Goal: Task Accomplishment & Management: Use online tool/utility

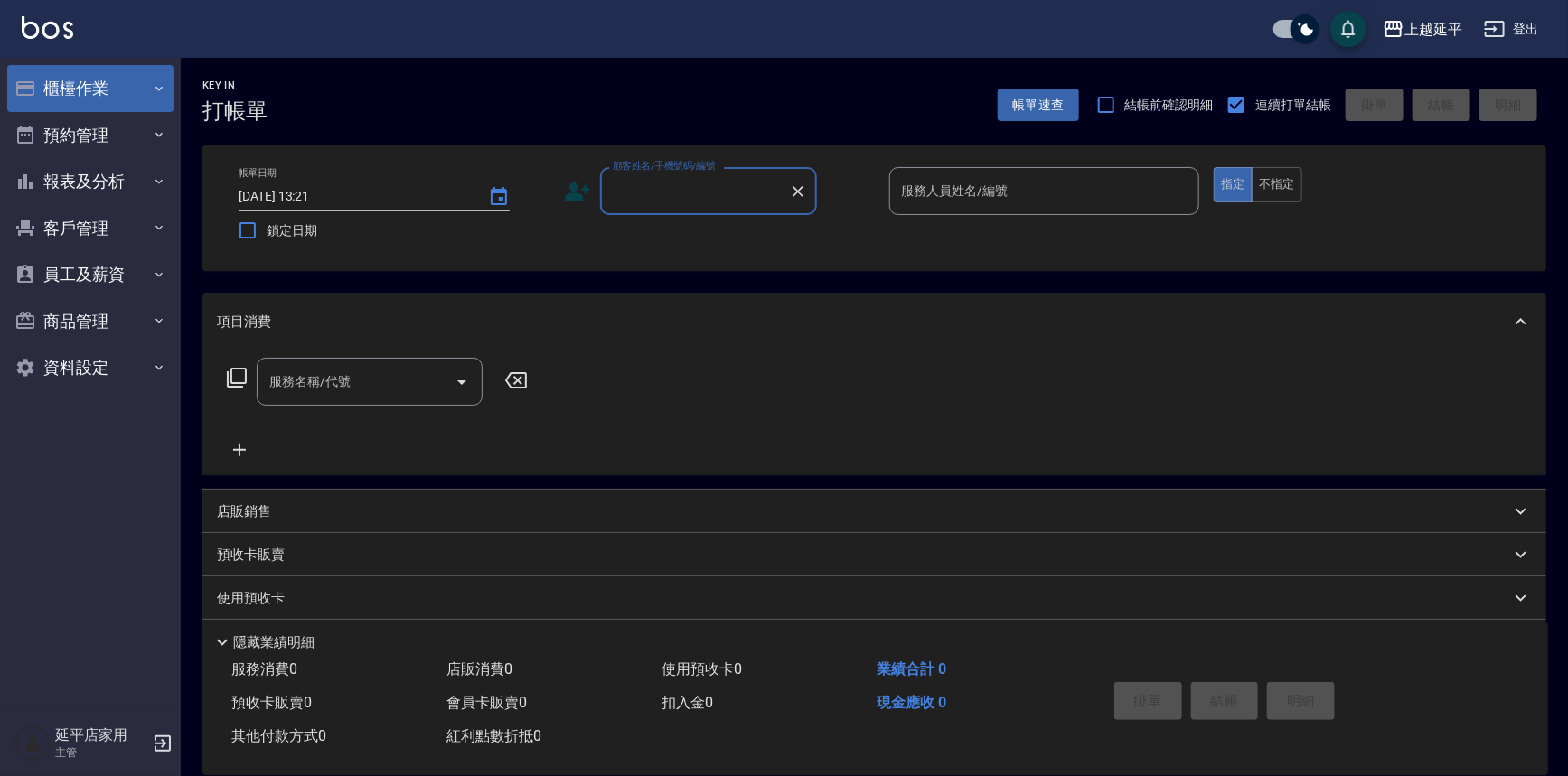
click at [100, 89] on button "櫃檯作業" at bounding box center [91, 88] width 167 height 47
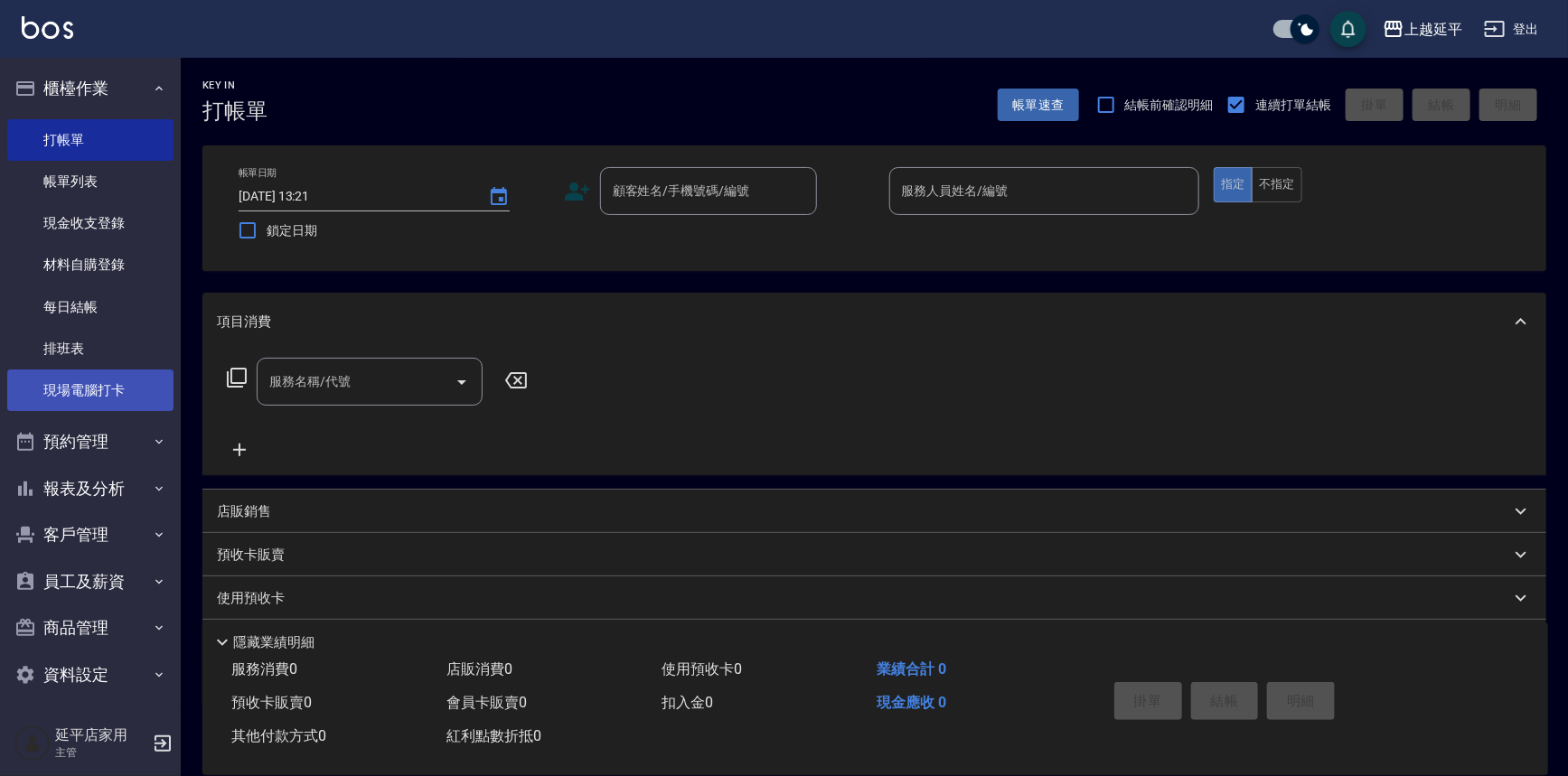
click at [86, 381] on link "現場電腦打卡" at bounding box center [91, 390] width 167 height 42
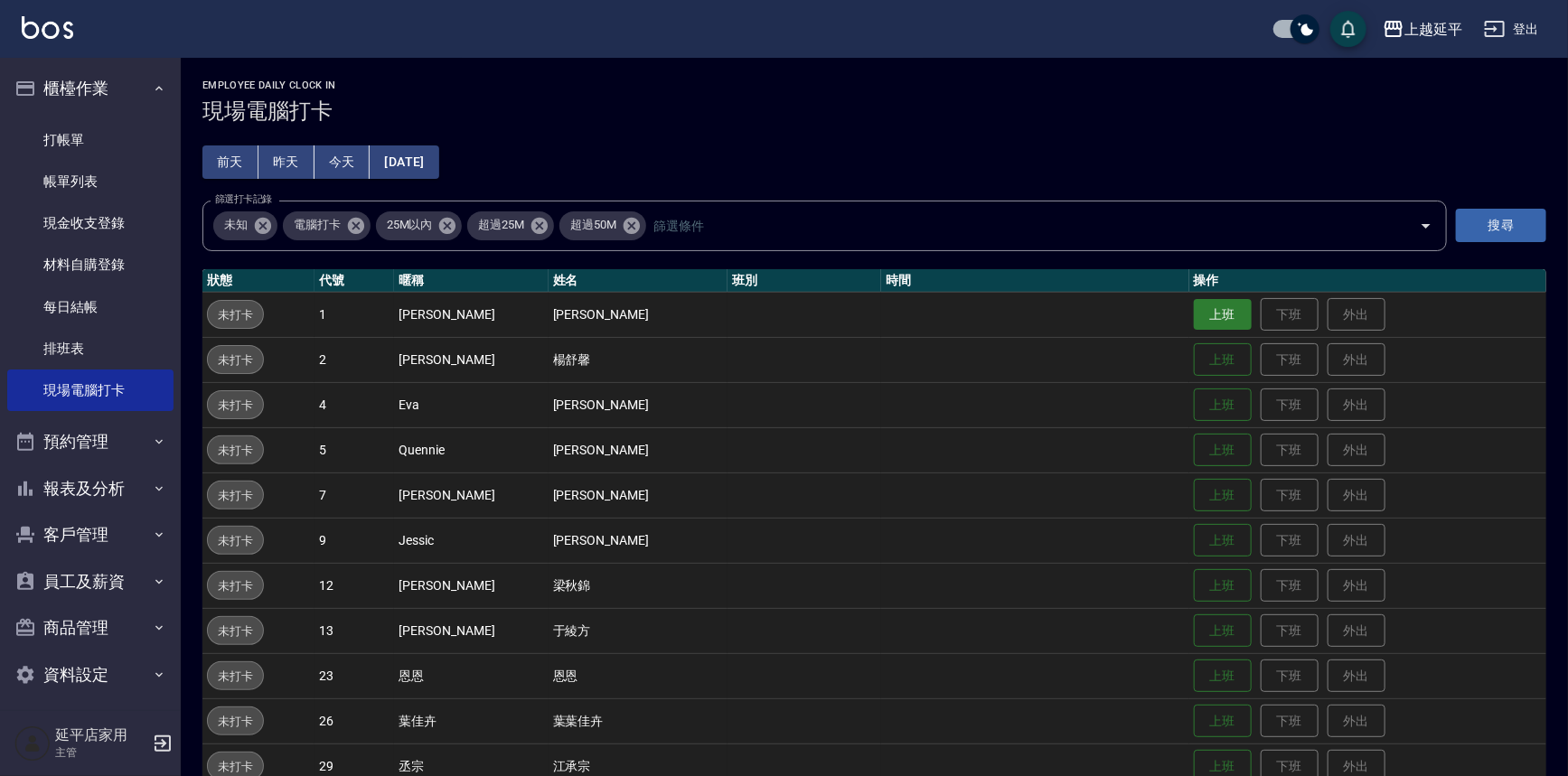
click at [1194, 316] on button "上班" at bounding box center [1223, 315] width 57 height 31
click at [1194, 448] on button "上班" at bounding box center [1223, 450] width 57 height 31
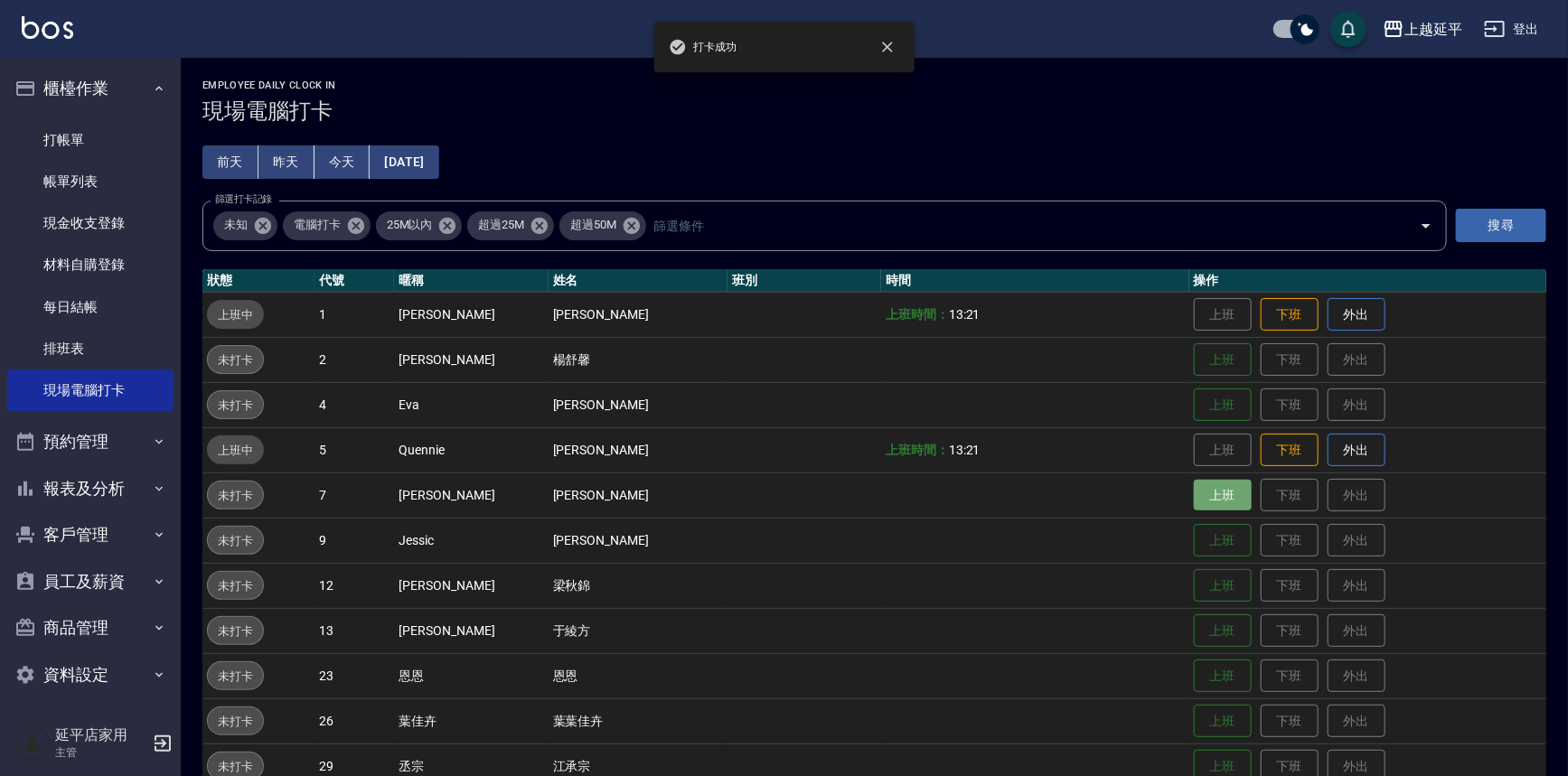
click at [1199, 488] on button "上班" at bounding box center [1223, 495] width 57 height 31
click at [1199, 533] on button "上班" at bounding box center [1223, 541] width 57 height 31
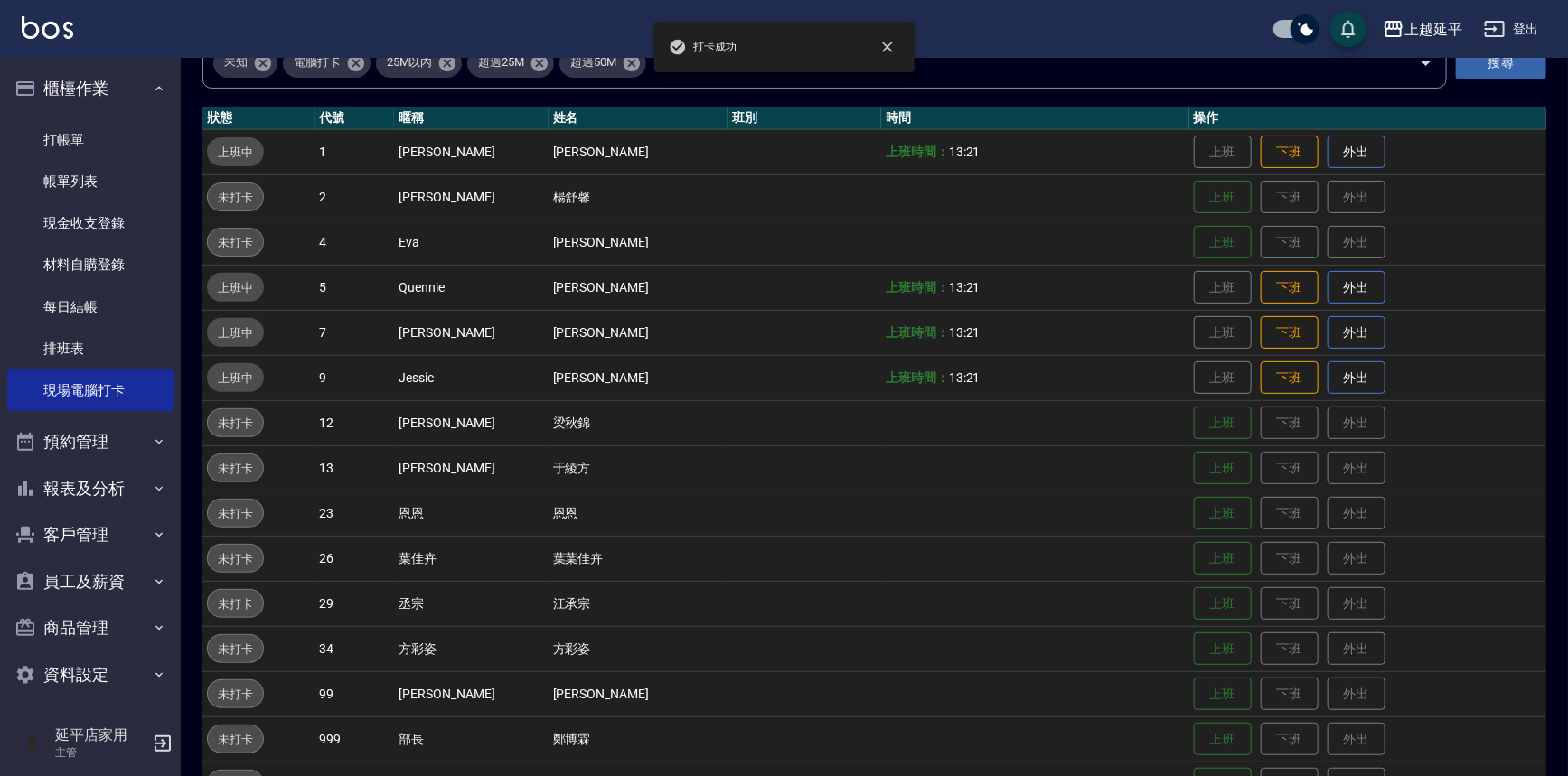
scroll to position [260, 0]
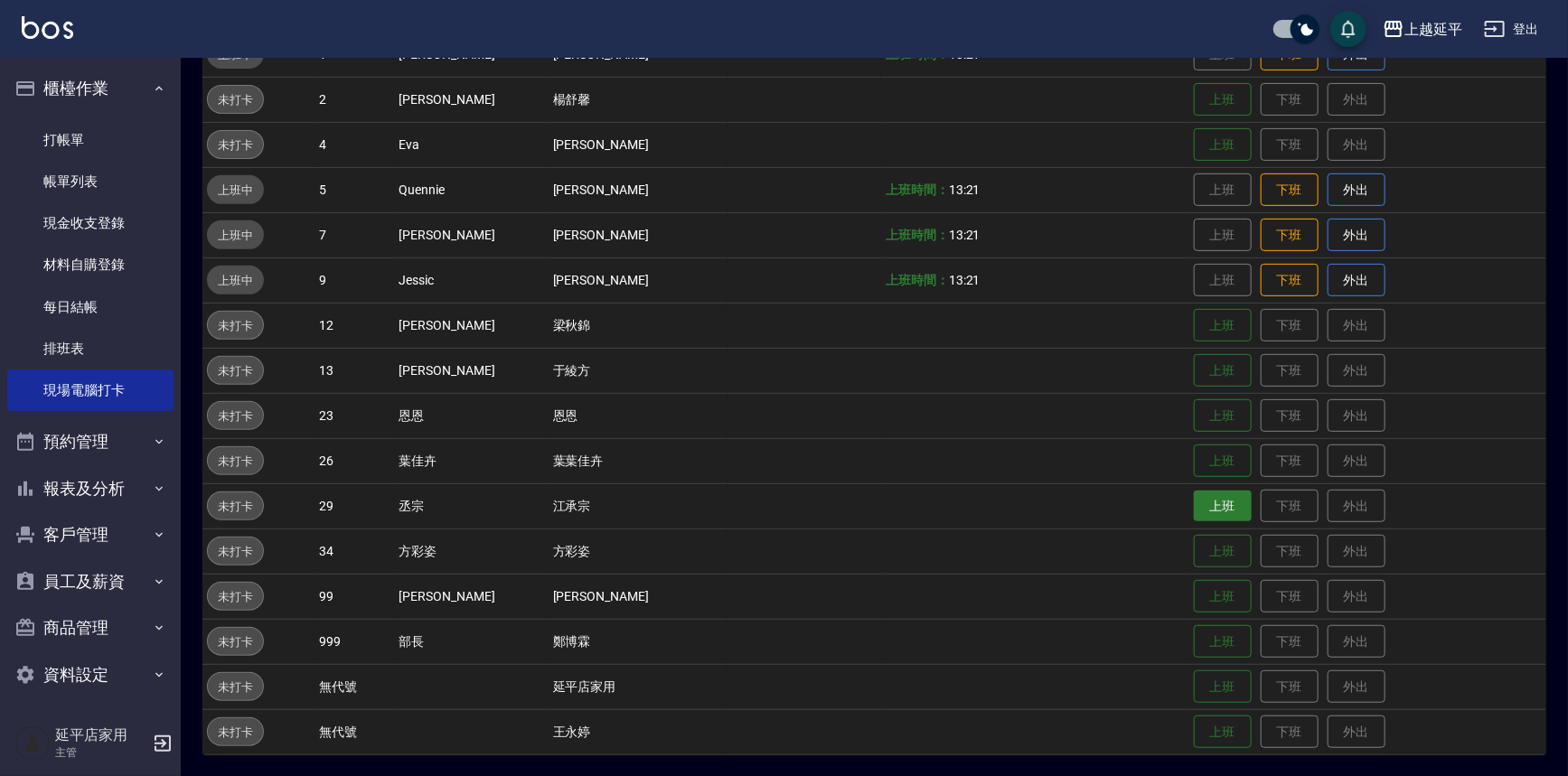
click at [1194, 500] on button "上班" at bounding box center [1223, 507] width 57 height 31
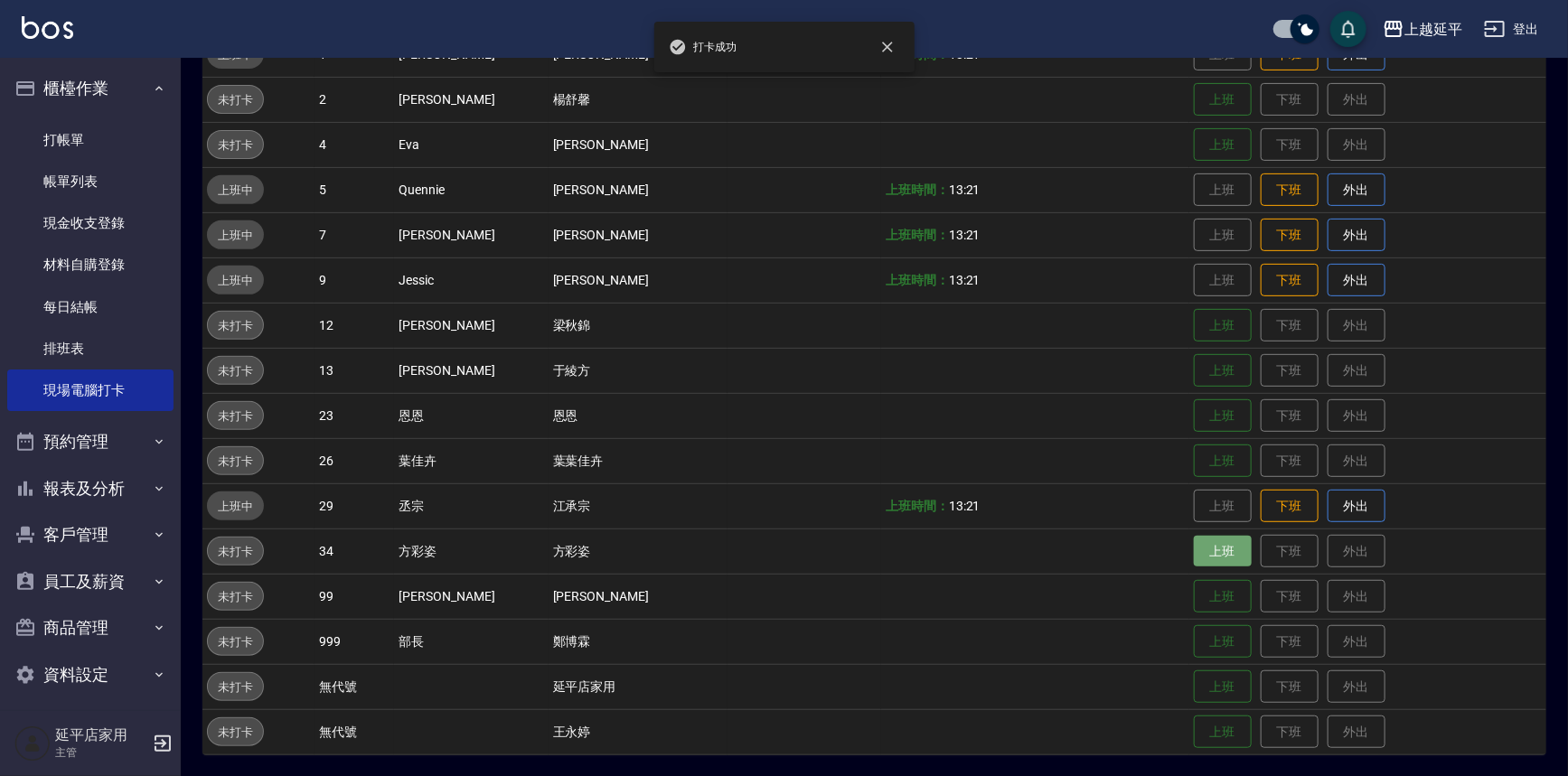
click at [1194, 546] on button "上班" at bounding box center [1223, 552] width 57 height 31
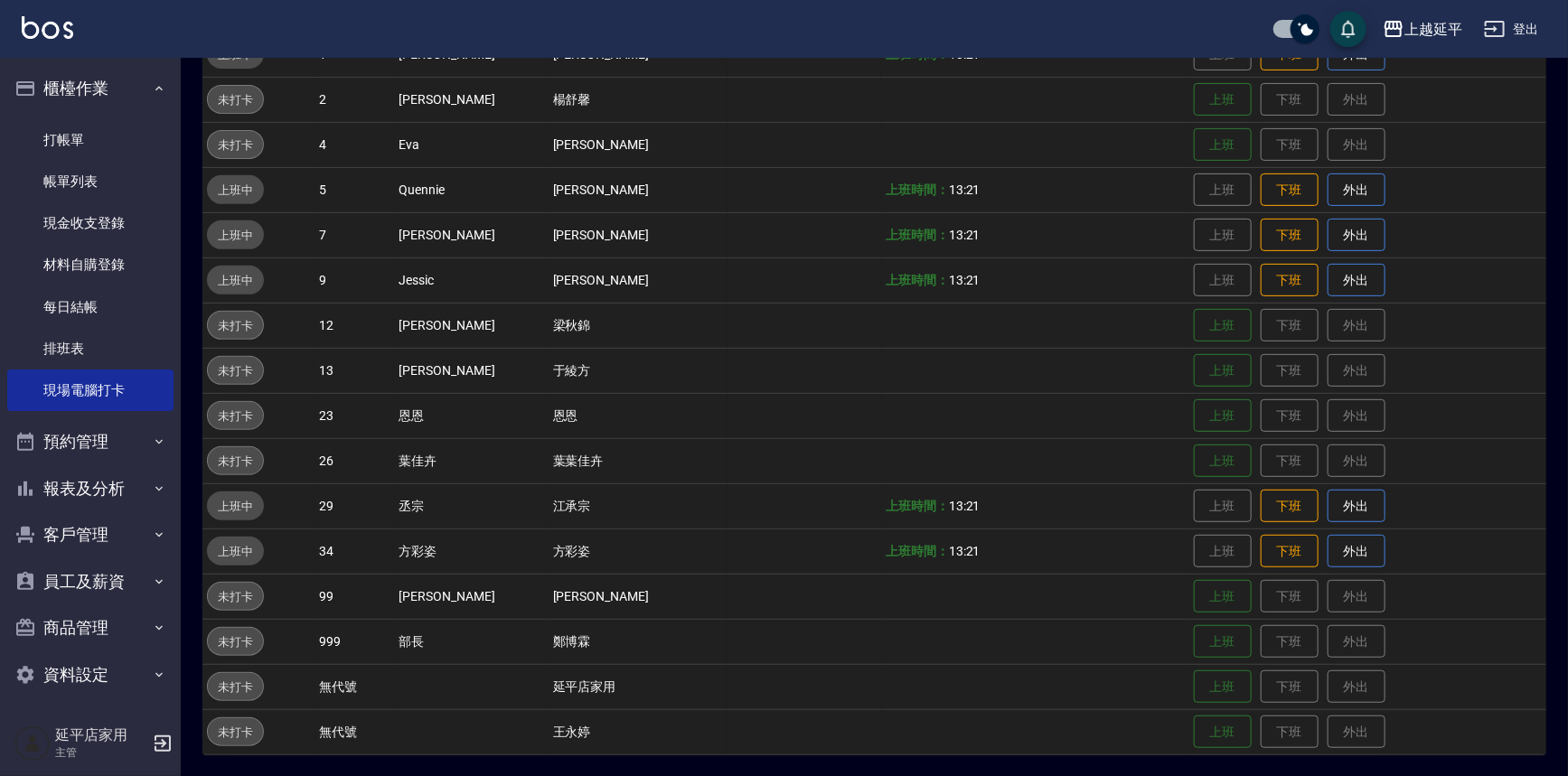
scroll to position [178, 0]
